Goal: Information Seeking & Learning: Learn about a topic

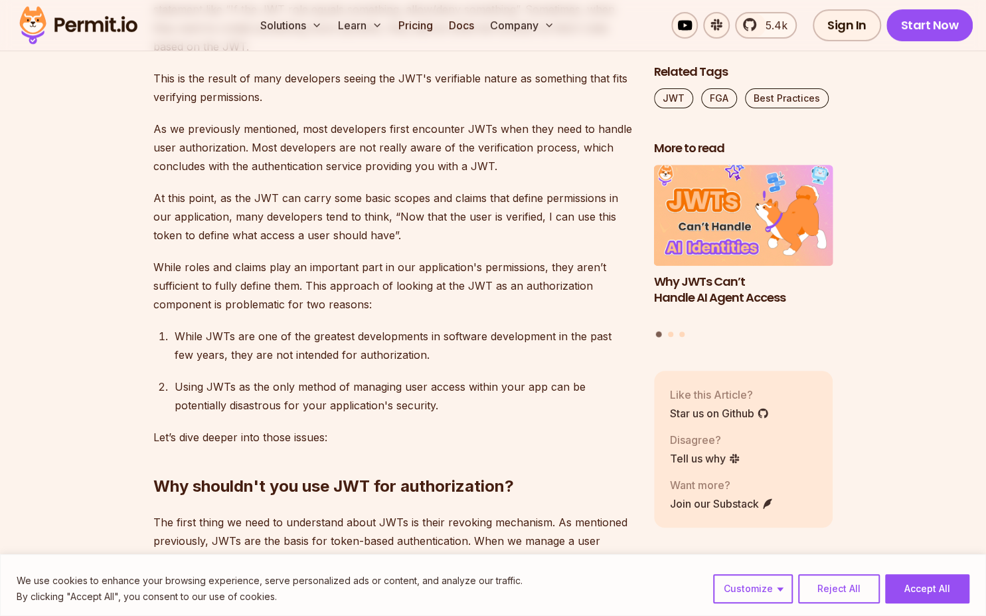
scroll to position [3210, 0]
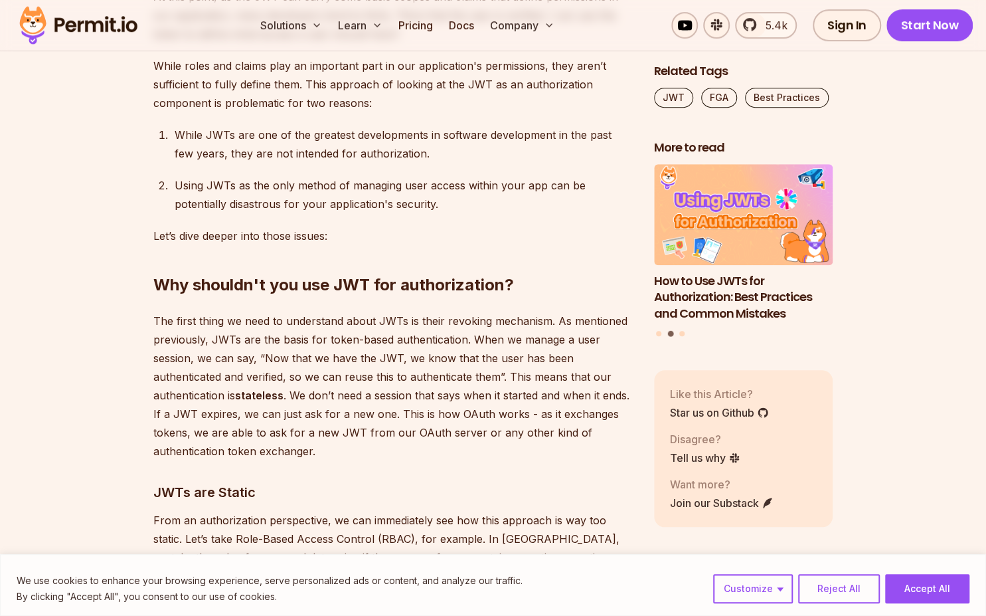
scroll to position [3398, 0]
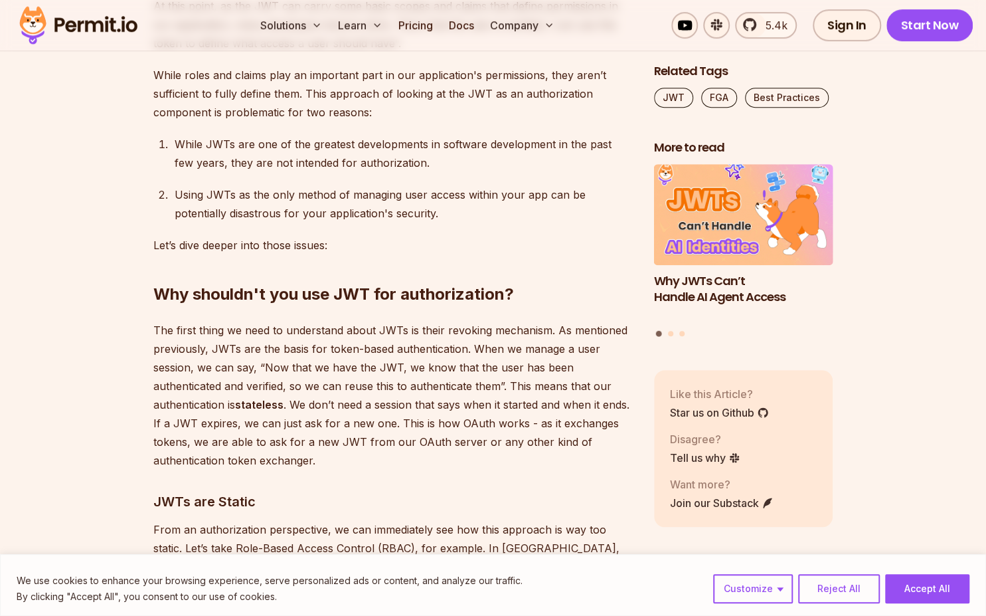
click at [399, 267] on h2 "Why shouldn't you use JWT for authorization?" at bounding box center [393, 267] width 480 height 74
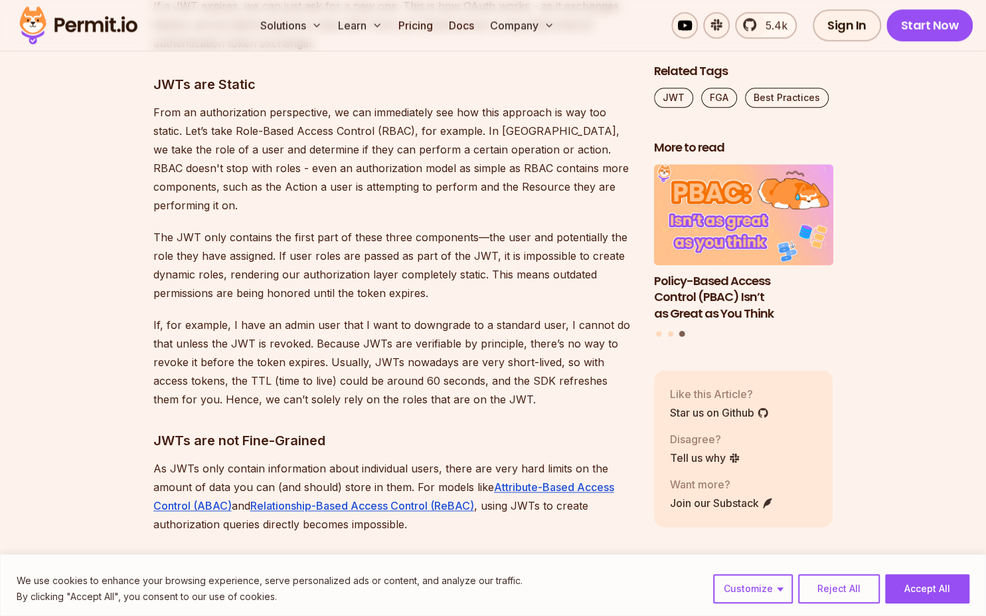
scroll to position [3832, 0]
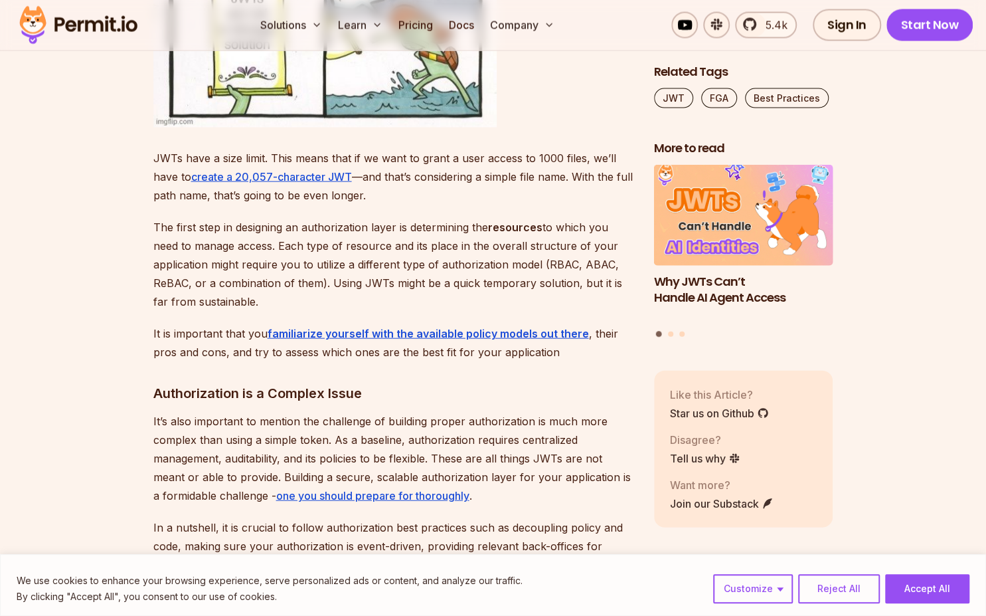
scroll to position [4629, 0]
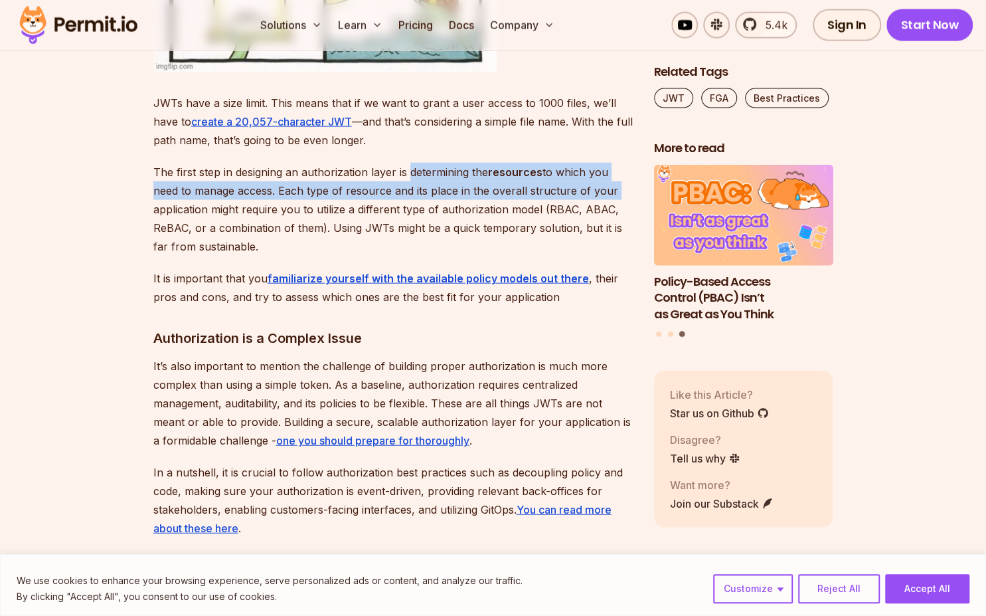
drag, startPoint x: 411, startPoint y: 151, endPoint x: 616, endPoint y: 169, distance: 206.0
click at [609, 168] on p "The first step in designing an authorization layer is determining the resources…" at bounding box center [393, 209] width 480 height 93
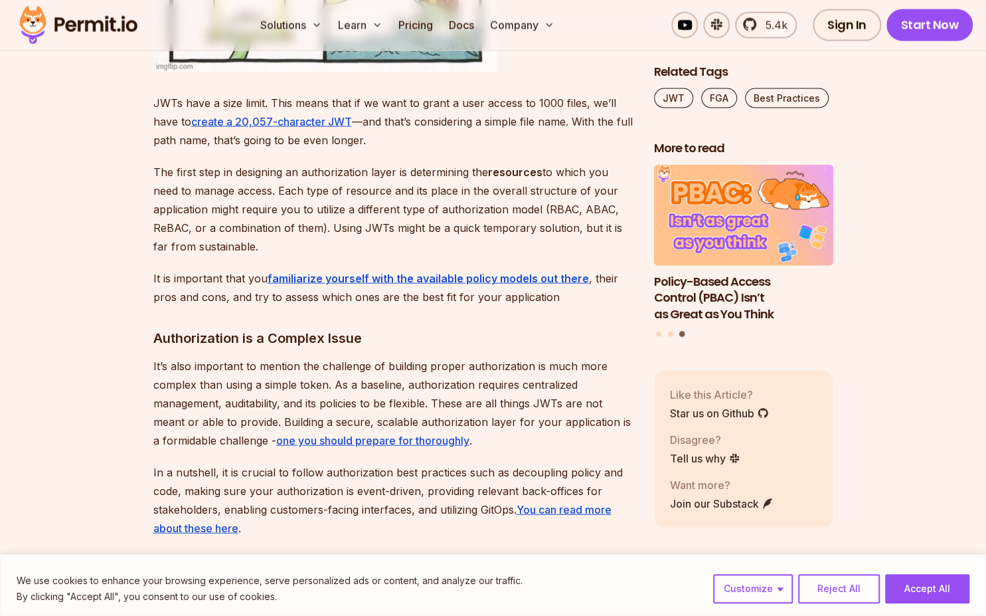
click at [206, 200] on p "The first step in designing an authorization layer is determining the resources…" at bounding box center [393, 209] width 480 height 93
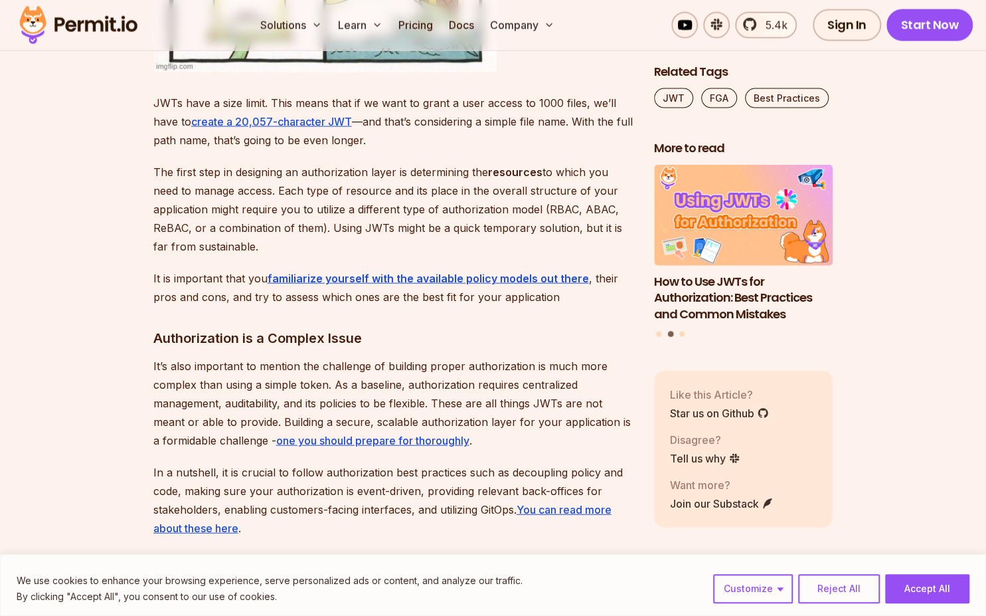
drag, startPoint x: 137, startPoint y: 250, endPoint x: 130, endPoint y: 236, distance: 15.4
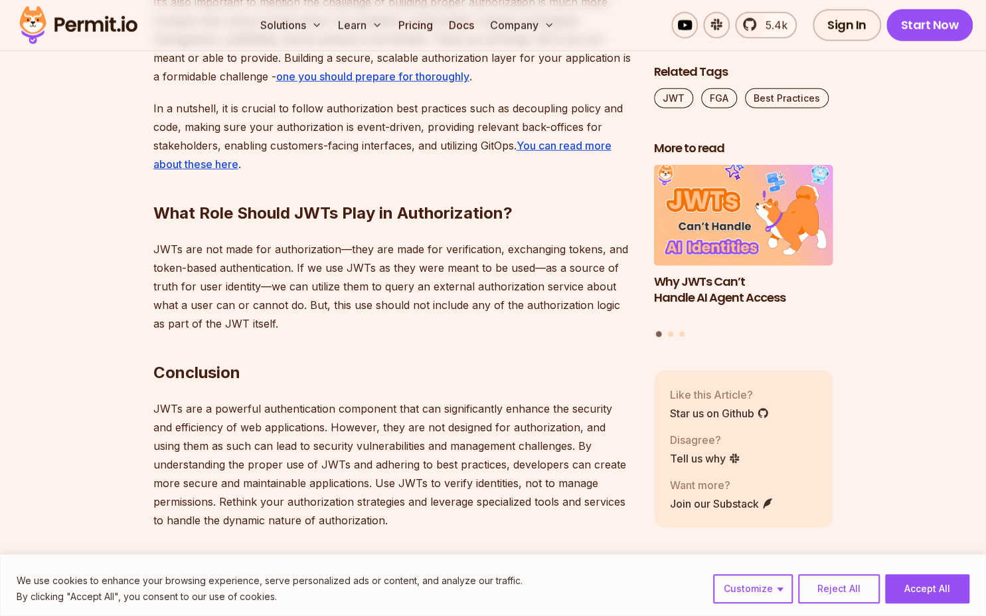
scroll to position [4958, 0]
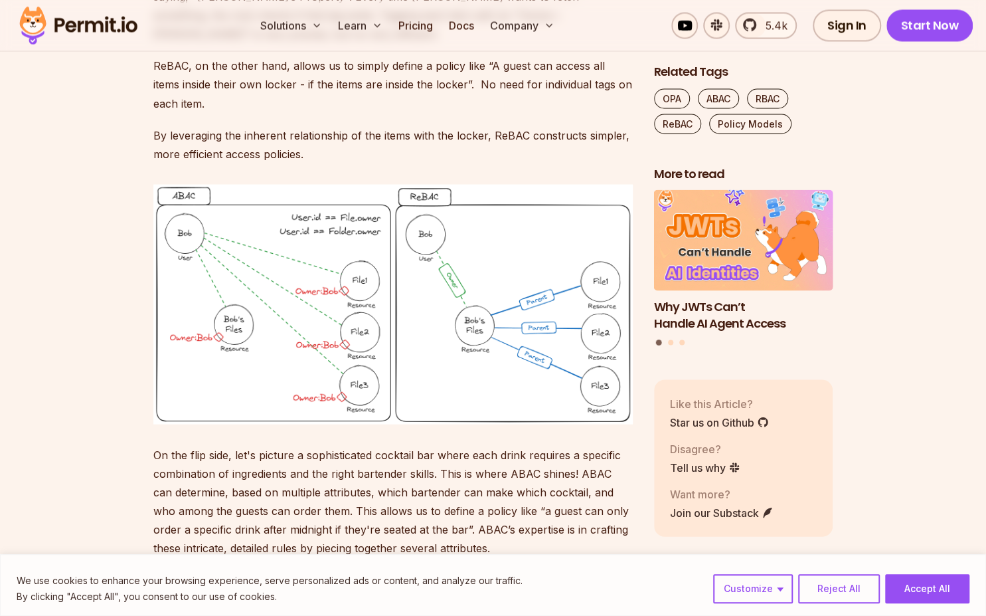
scroll to position [7294, 0]
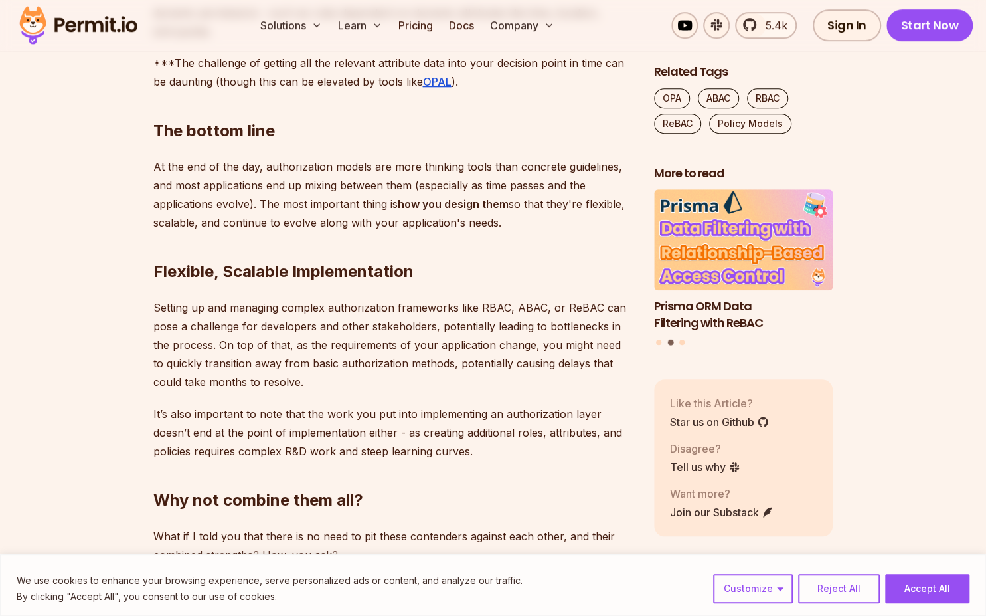
scroll to position [9264, 0]
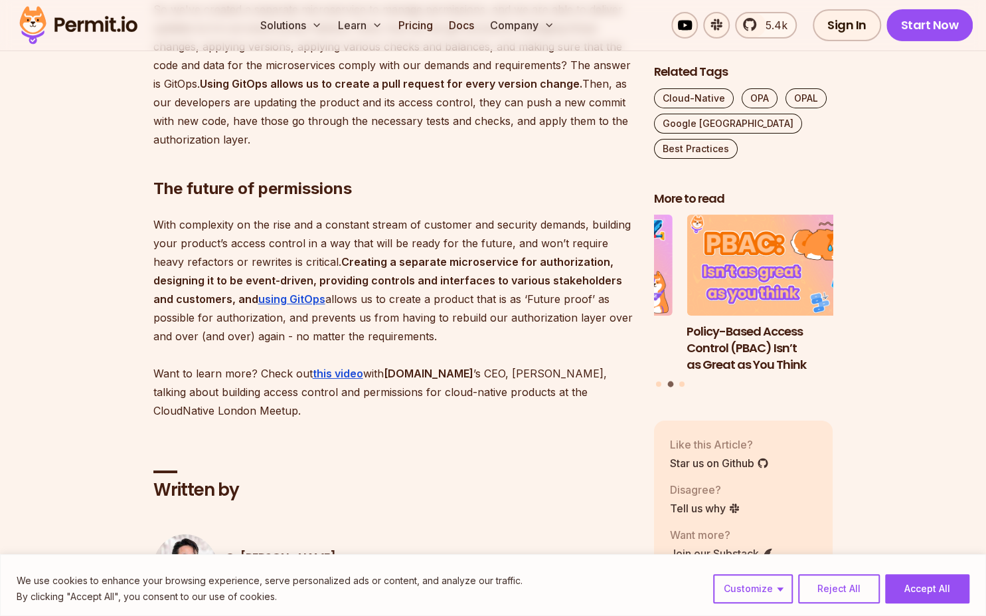
scroll to position [2725, 0]
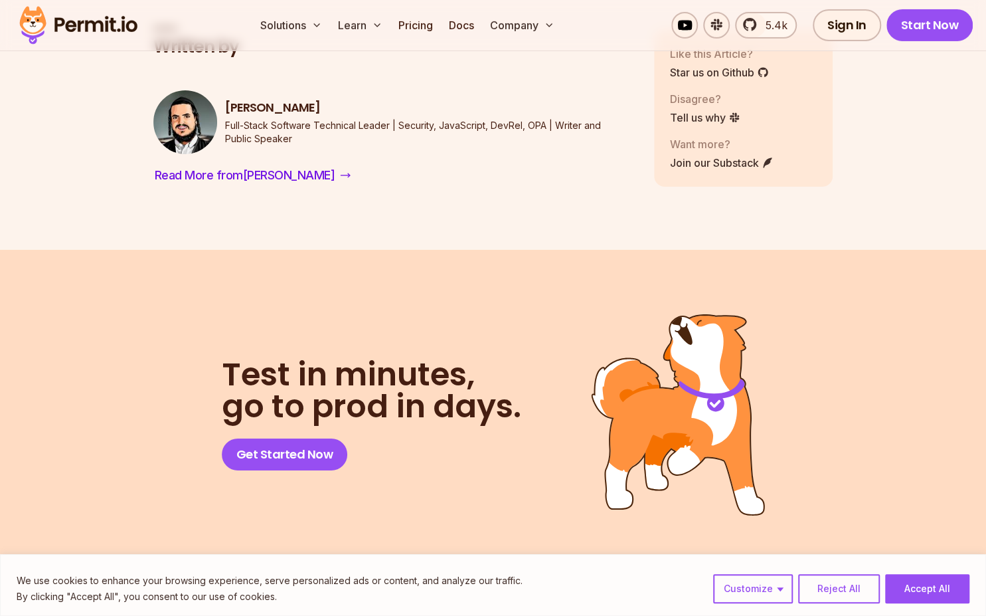
scroll to position [5575, 0]
